Goal: Transaction & Acquisition: Purchase product/service

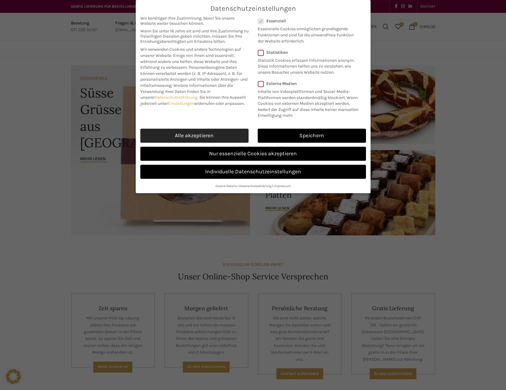
click at [224, 137] on link "Alle akzeptieren" at bounding box center [194, 136] width 108 height 14
checkbox input "true"
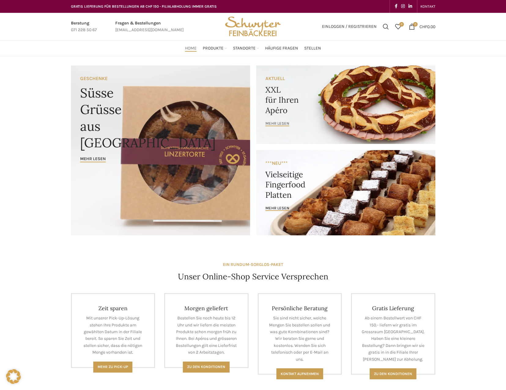
click at [272, 124] on span "mehr lesen" at bounding box center [277, 123] width 24 height 5
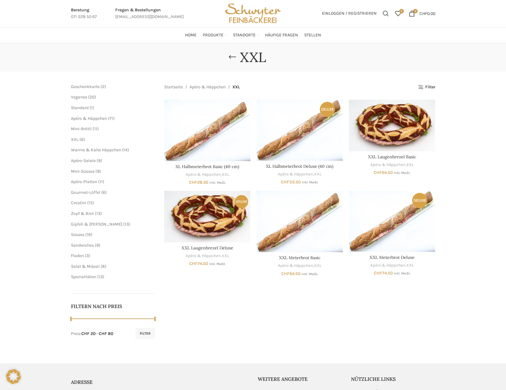
scroll to position [20, 0]
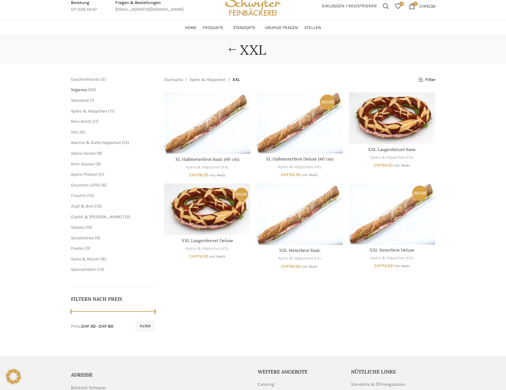
click at [84, 90] on span "Veganes" at bounding box center [79, 89] width 16 height 5
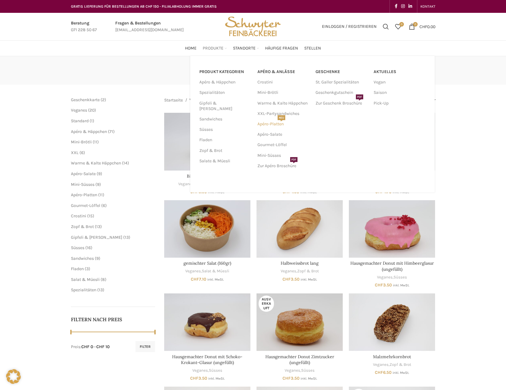
click at [267, 124] on link "Apéro-Platten NEU" at bounding box center [283, 124] width 52 height 10
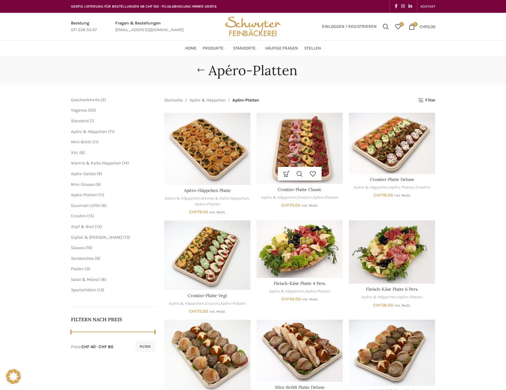
click at [293, 146] on img "Crostini-Platte Classic" at bounding box center [299, 148] width 86 height 71
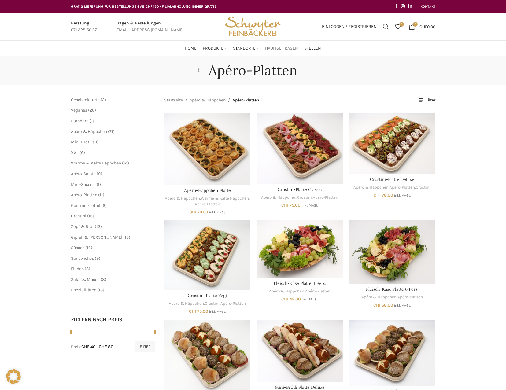
click at [292, 47] on span "Häufige Fragen" at bounding box center [281, 49] width 33 height 6
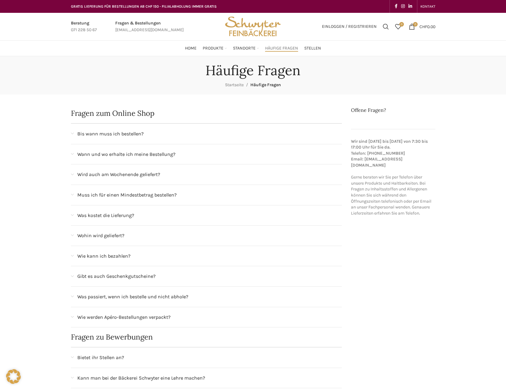
click at [72, 215] on span at bounding box center [72, 215] width 3 height 3
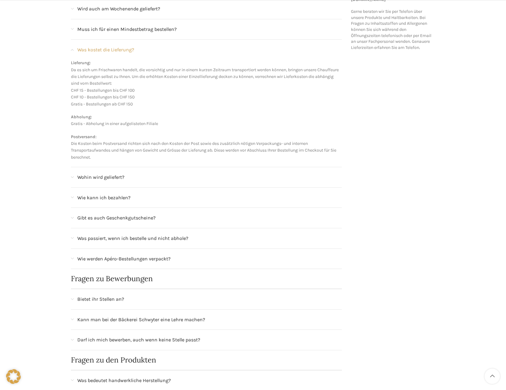
scroll to position [224, 0]
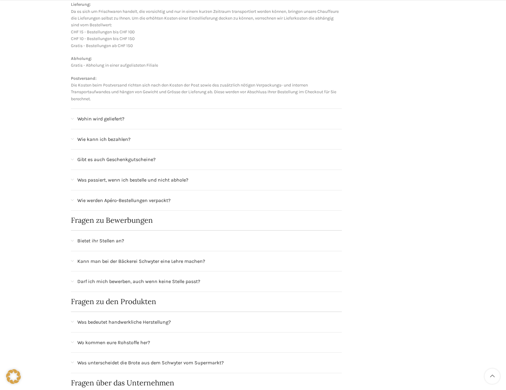
click at [73, 200] on span at bounding box center [72, 200] width 3 height 3
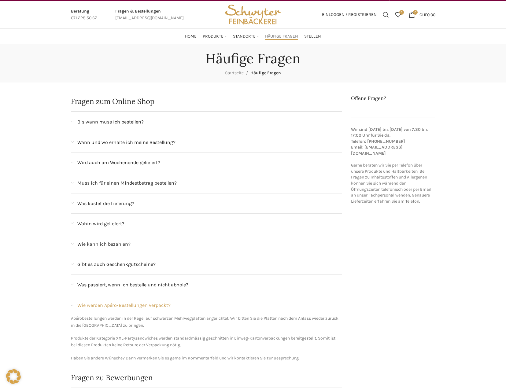
scroll to position [0, 0]
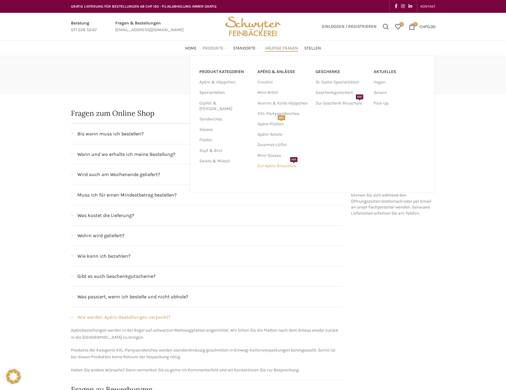
click at [281, 164] on link "Zur Apéro Broschüre PDF" at bounding box center [283, 166] width 52 height 10
